Goal: Find specific page/section: Find specific page/section

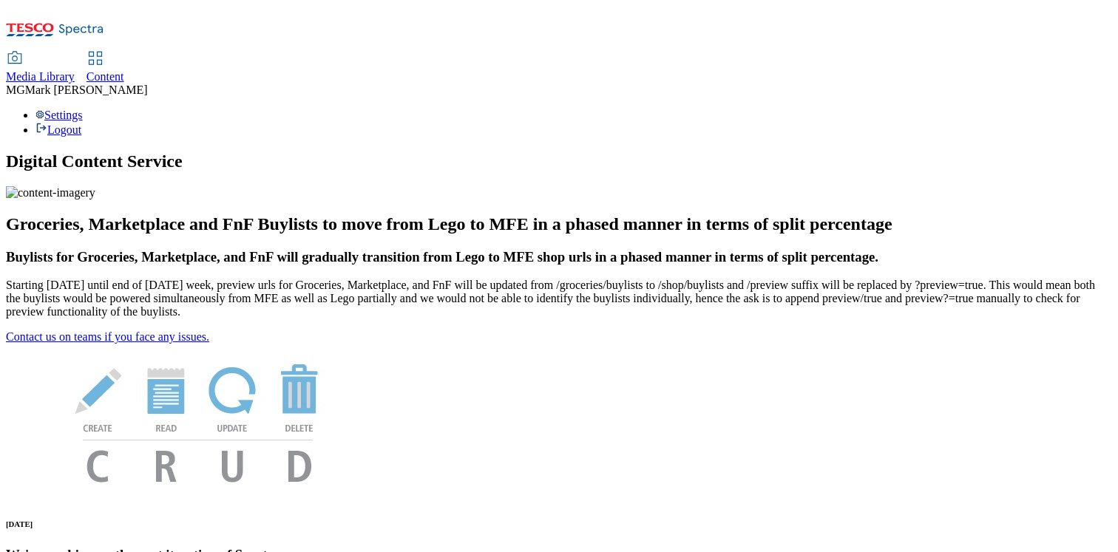
click at [75, 70] on span "Media Library" at bounding box center [40, 76] width 69 height 13
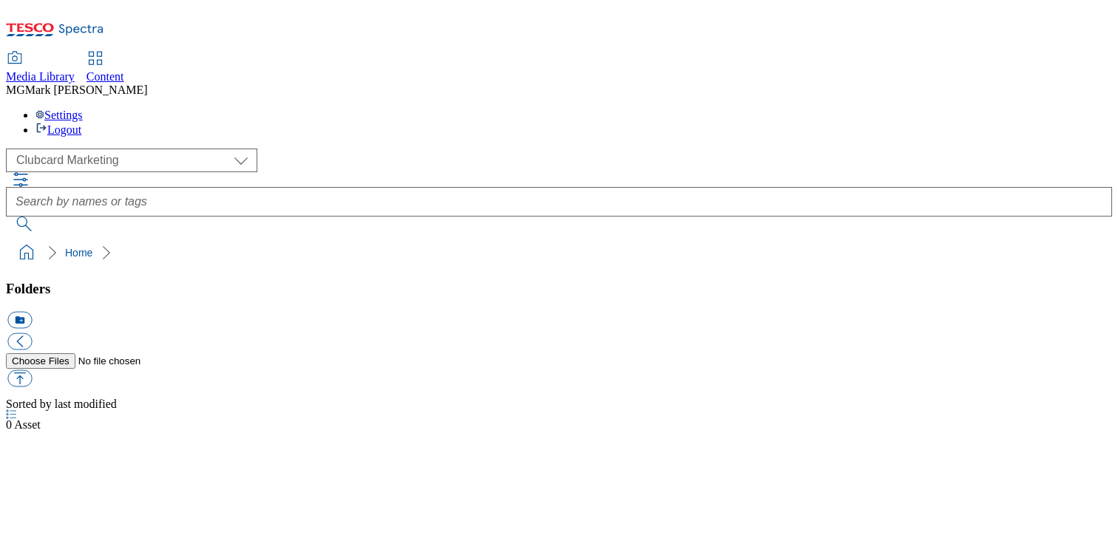
scroll to position [1, 0]
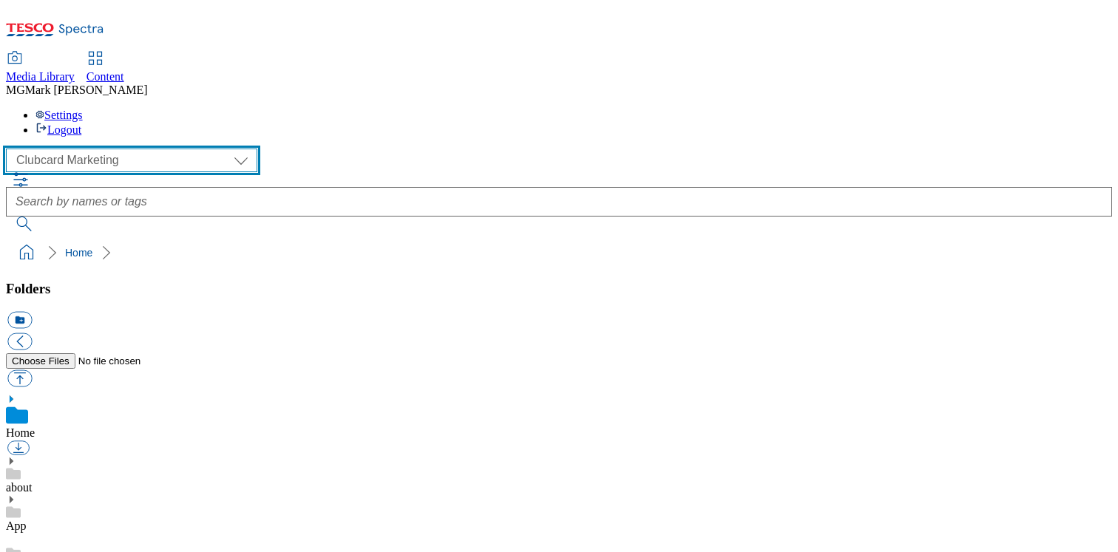
click at [84, 149] on select "Clubcard Marketing Dotcom UK FnF Stores GHS Marketing [GEOGRAPHIC_DATA] GHS Pro…" at bounding box center [131, 161] width 251 height 24
select select "flare-homepage"
click at [10, 149] on select "Clubcard Marketing Dotcom UK FnF Stores GHS Marketing [GEOGRAPHIC_DATA] GHS Pro…" at bounding box center [131, 161] width 251 height 24
